Goal: Information Seeking & Learning: Learn about a topic

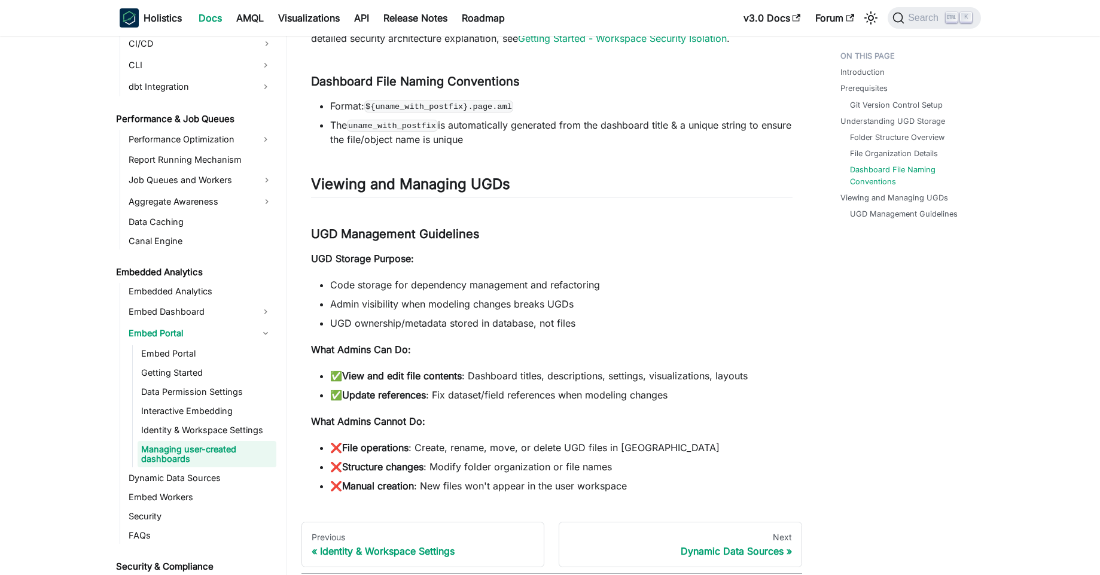
scroll to position [1149, 0]
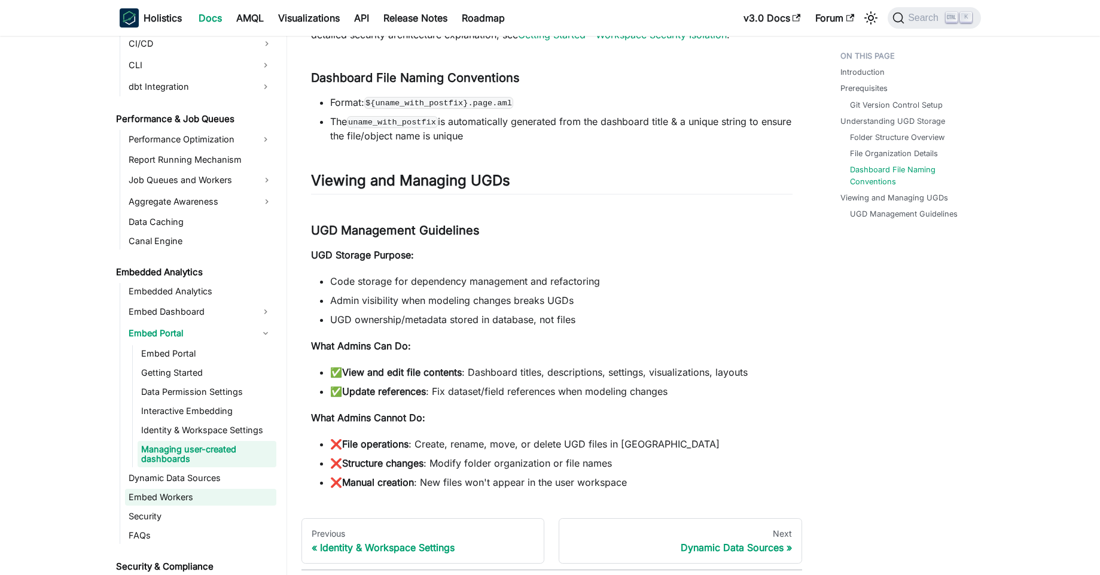
click at [190, 503] on link "Embed Workers" at bounding box center [200, 497] width 151 height 17
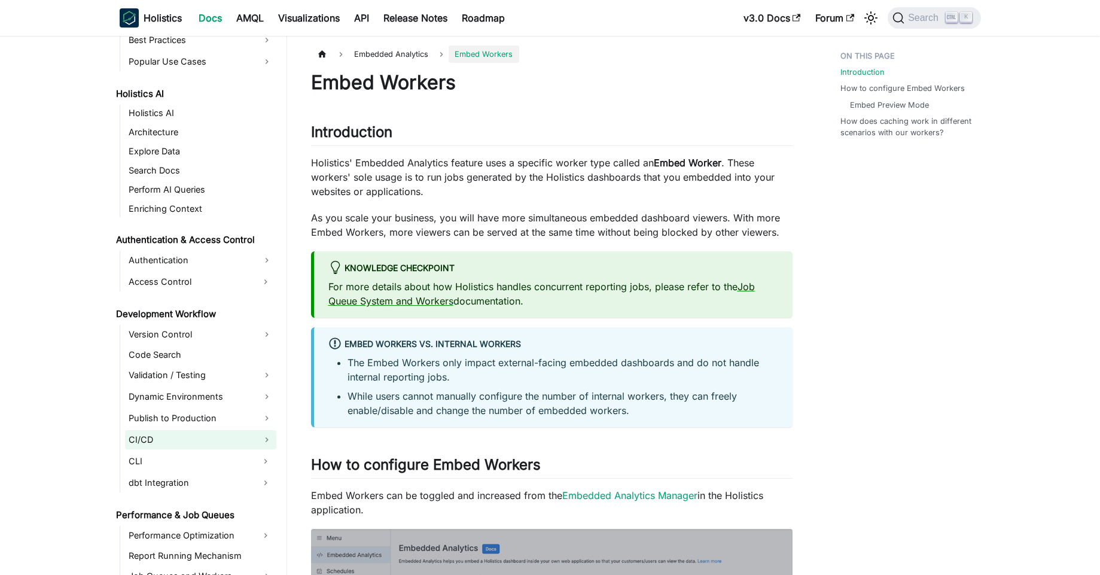
scroll to position [571, 0]
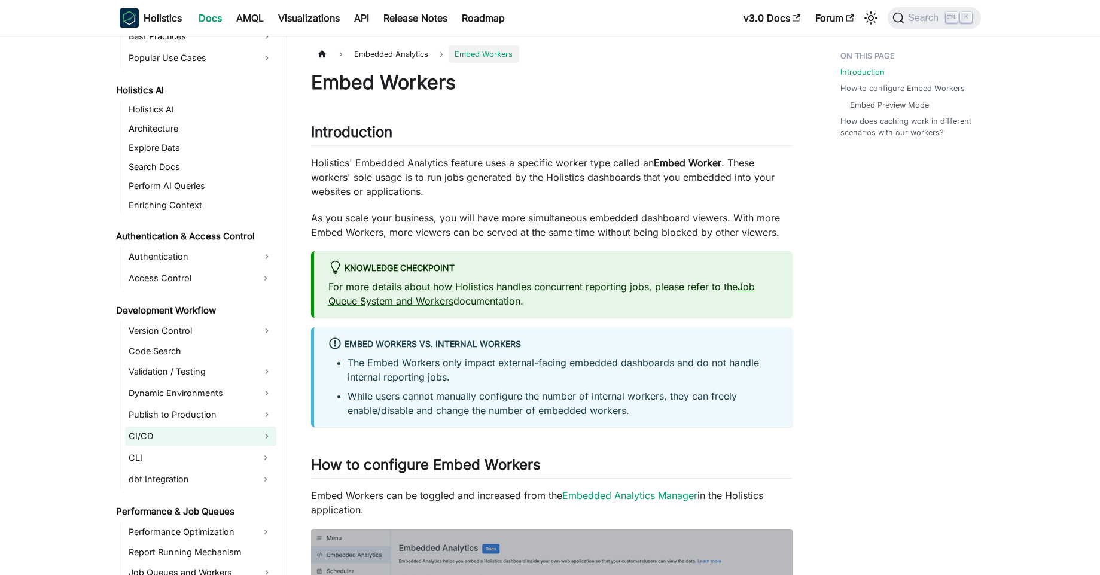
click at [268, 431] on link "CI/CD" at bounding box center [200, 436] width 151 height 19
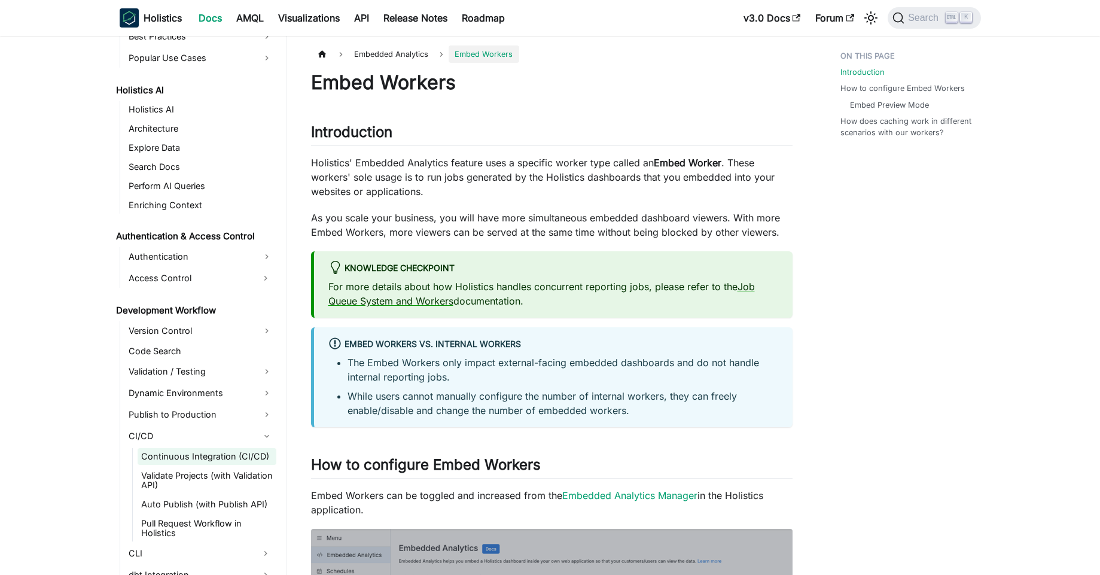
click at [259, 456] on link "Continuous Integration (CI/CD)" at bounding box center [207, 456] width 139 height 17
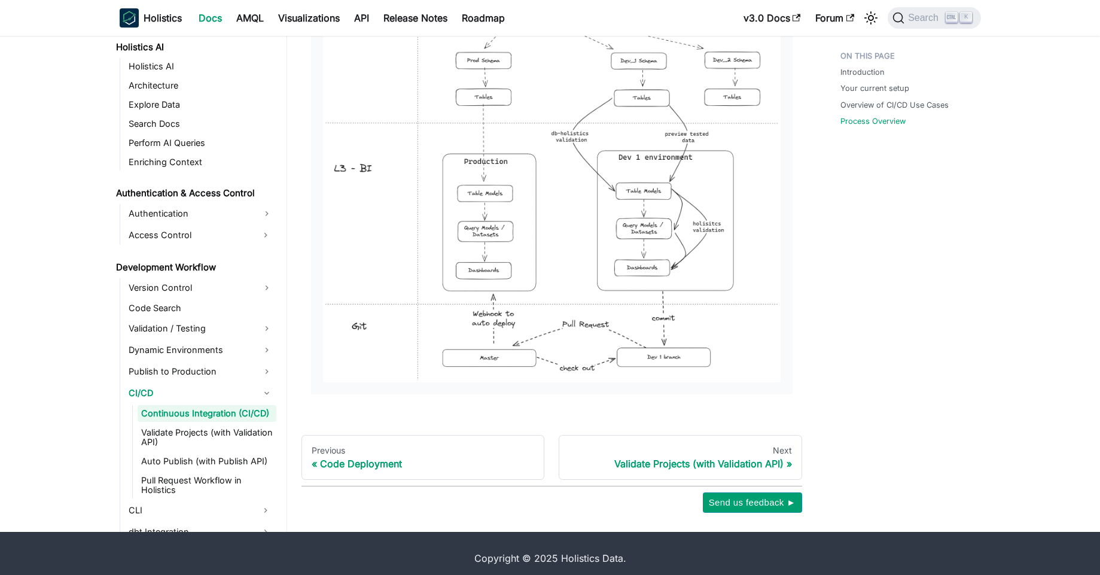
scroll to position [1381, 0]
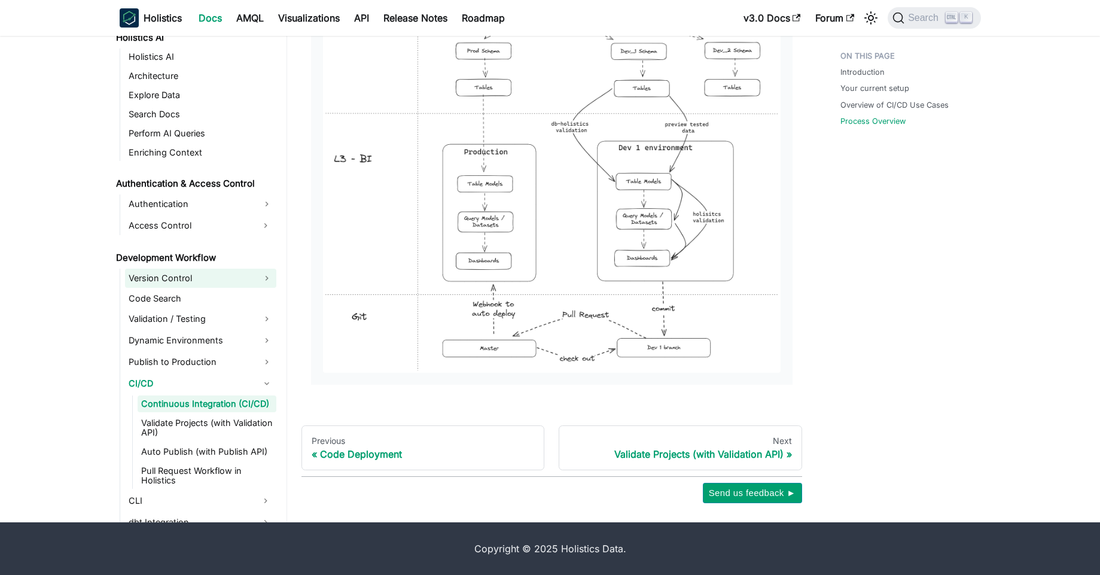
click at [199, 282] on link "Version Control" at bounding box center [200, 278] width 151 height 19
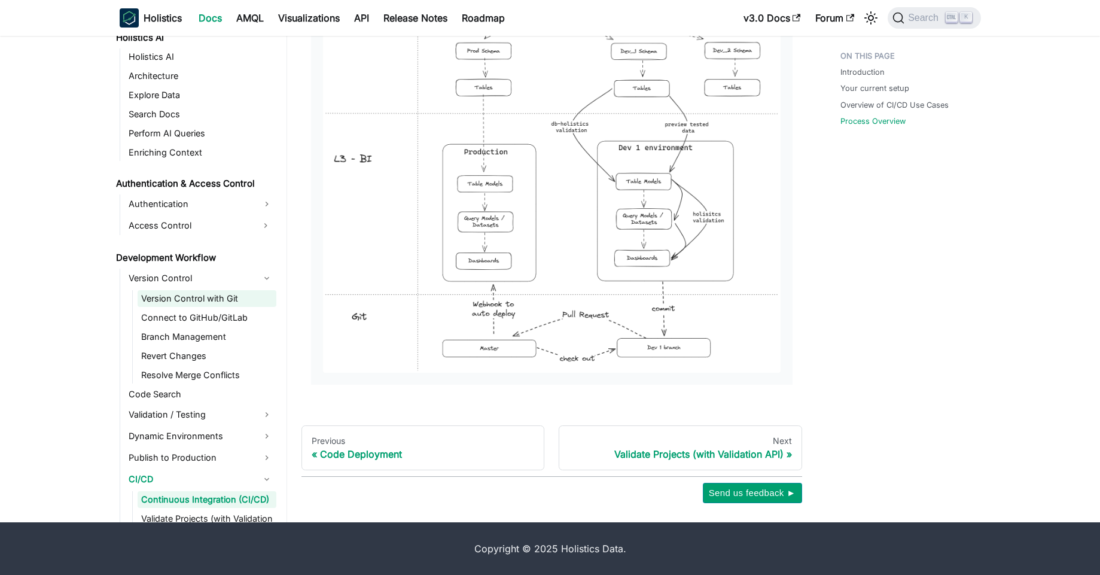
click at [214, 300] on link "Version Control with Git" at bounding box center [207, 298] width 139 height 17
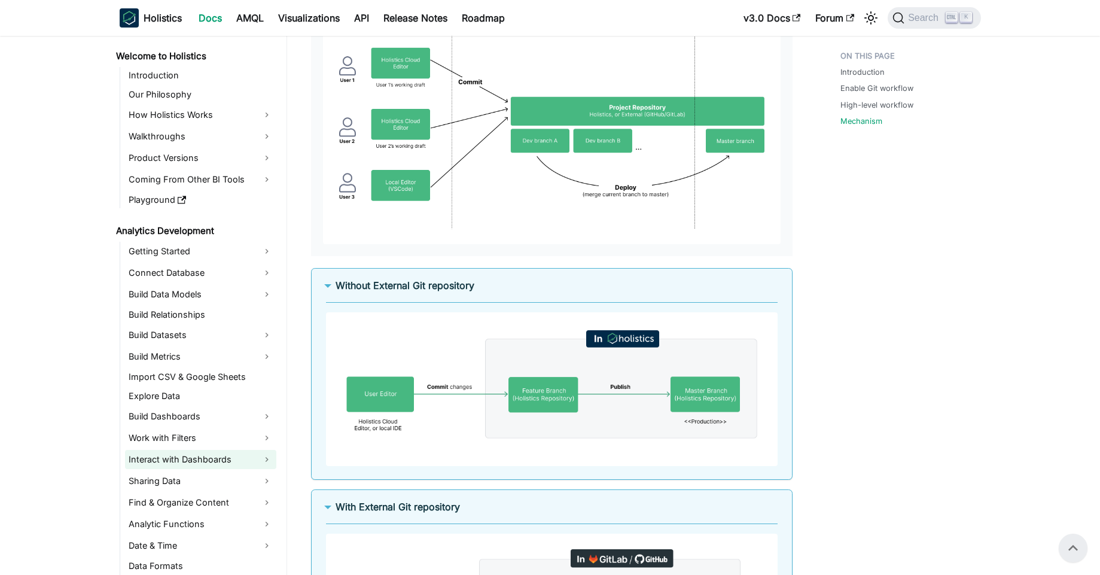
scroll to position [1651, 0]
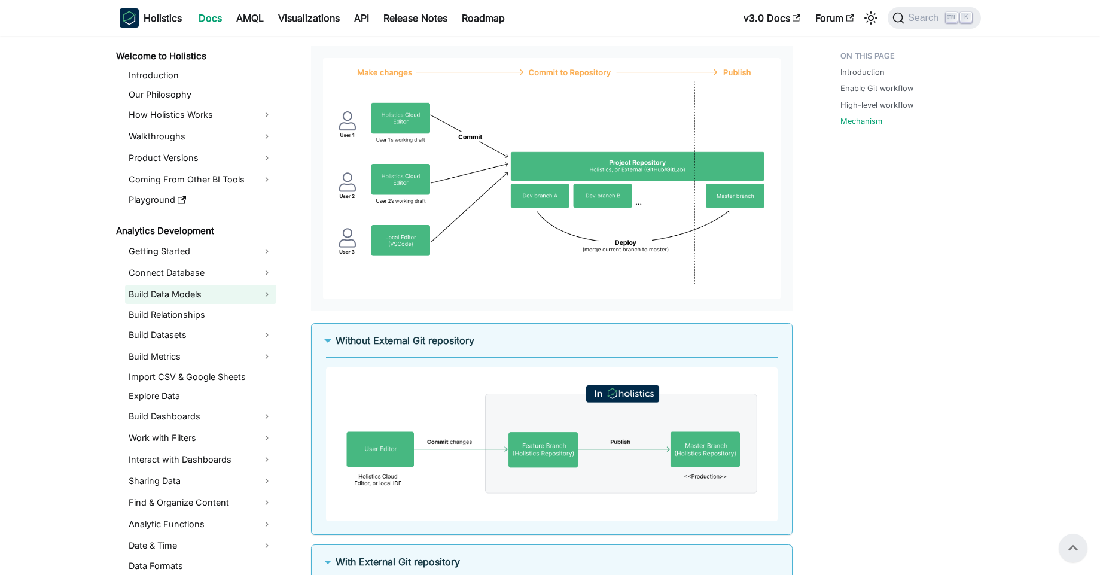
click at [185, 290] on link "Build Data Models" at bounding box center [200, 294] width 151 height 19
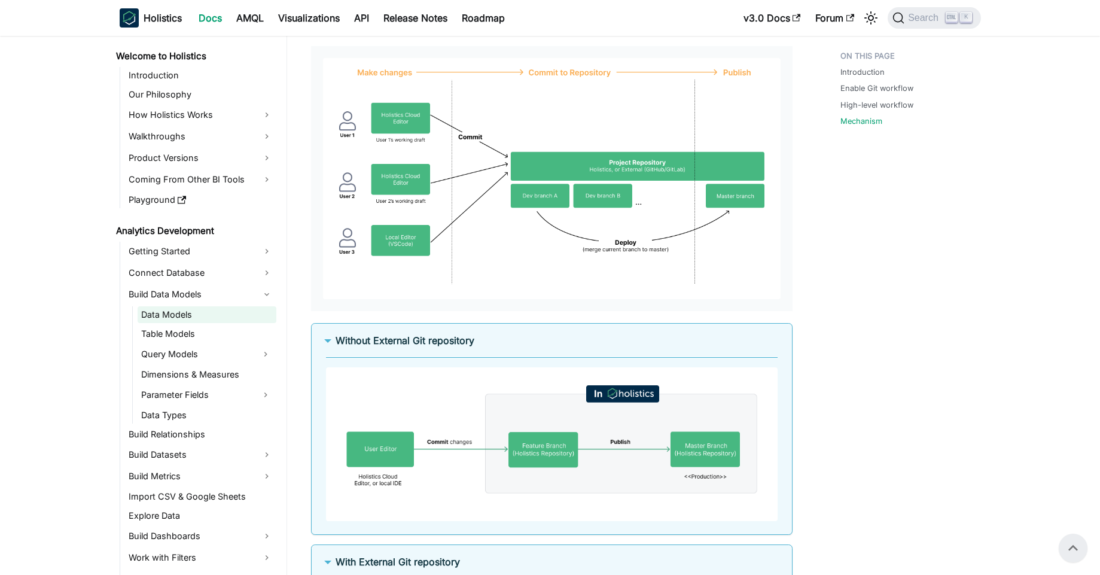
click at [174, 316] on link "Data Models" at bounding box center [207, 314] width 139 height 17
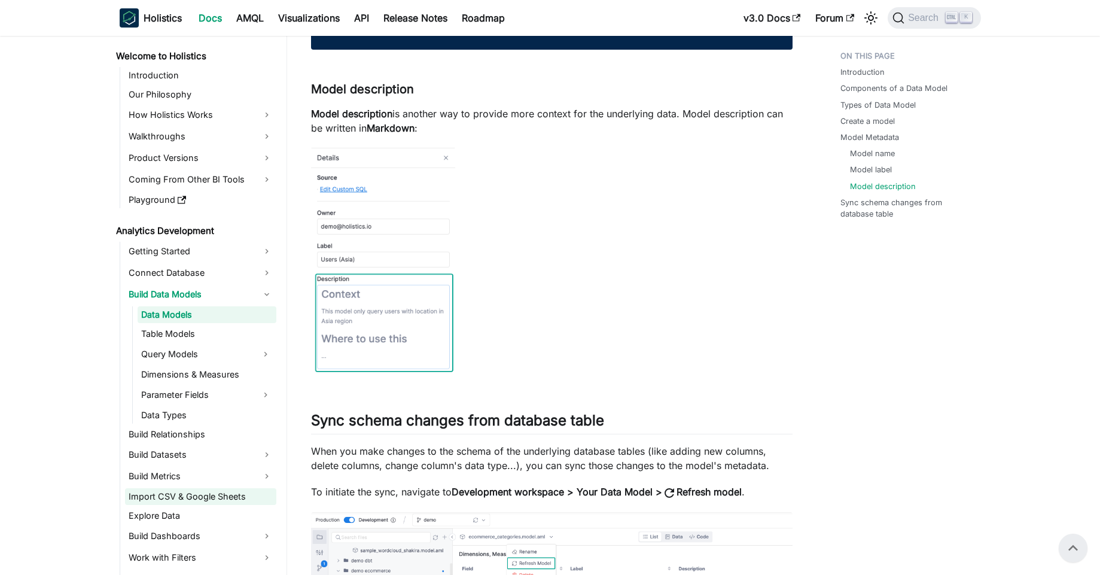
scroll to position [3011, 0]
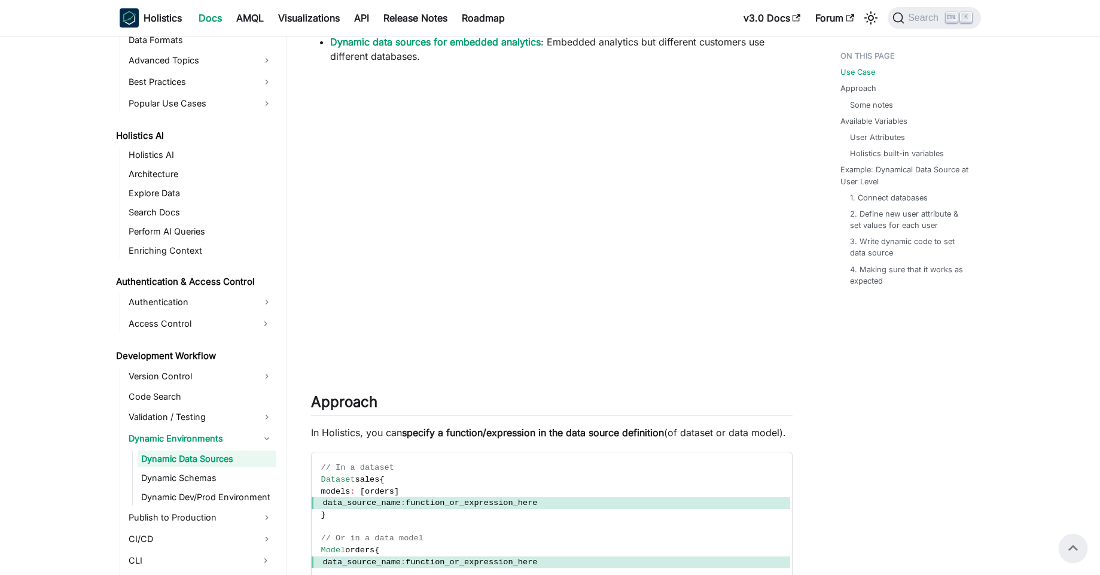
scroll to position [503, 0]
